Goal: Find contact information: Find contact information

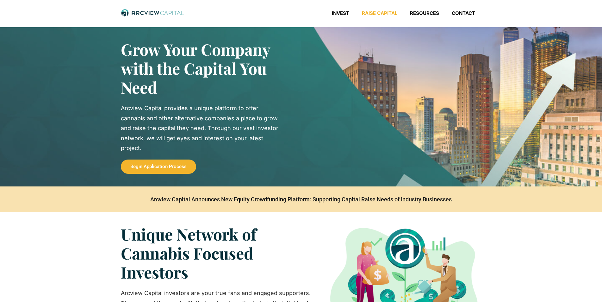
click at [66, 129] on section "Grow Your Company with the Capital You Need Arcview Capital provides a unique p…" at bounding box center [300, 107] width 595 height 134
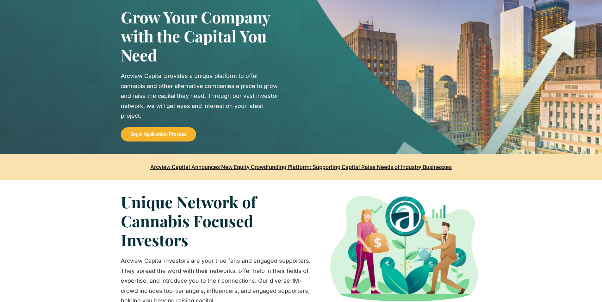
scroll to position [65, 0]
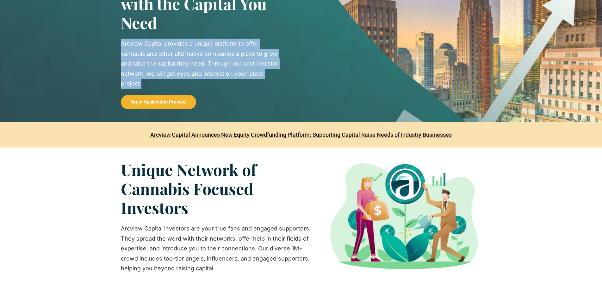
drag, startPoint x: 121, startPoint y: 38, endPoint x: 277, endPoint y: 85, distance: 162.9
click at [277, 85] on div "Grow Your Company with the Capital You Need Arcview Capital provides a unique p…" at bounding box center [211, 42] width 180 height 134
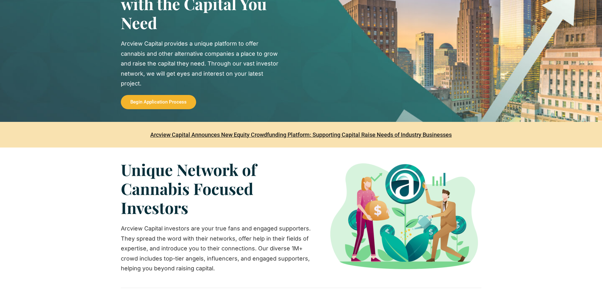
click at [277, 85] on p "Arcview Capital provides a unique platform to offer cannabis and other alternat…" at bounding box center [200, 64] width 158 height 50
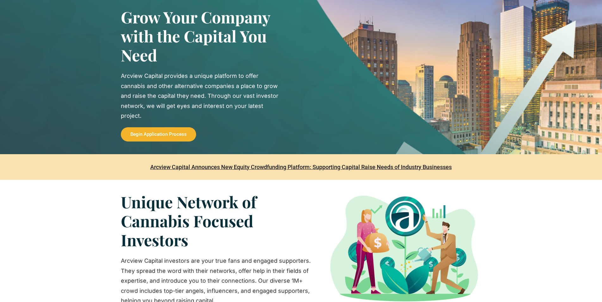
scroll to position [0, 0]
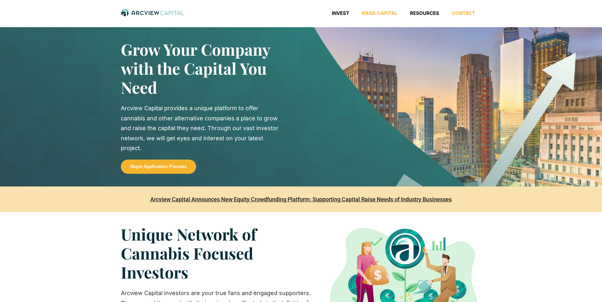
click at [468, 14] on link "Contact" at bounding box center [463, 13] width 36 height 6
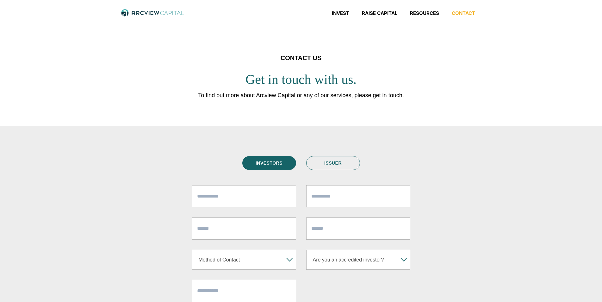
scroll to position [129, 0]
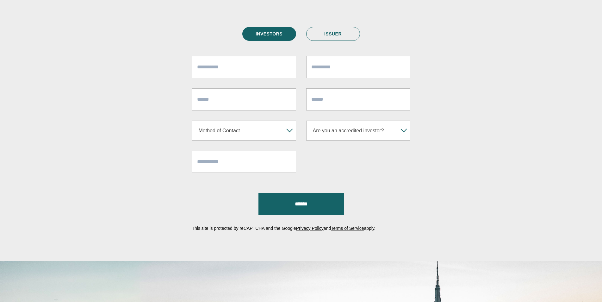
click at [335, 36] on link "ISSUER" at bounding box center [333, 34] width 54 height 14
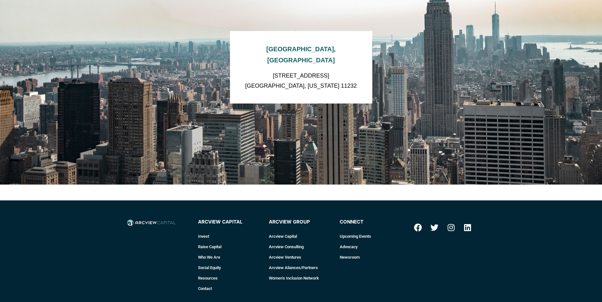
scroll to position [452, 0]
